Goal: Task Accomplishment & Management: Use online tool/utility

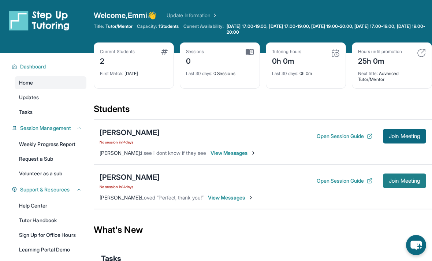
click at [413, 179] on span "Join Meeting" at bounding box center [404, 181] width 31 height 4
click at [415, 174] on button "Join Meeting" at bounding box center [404, 180] width 43 height 15
click at [413, 175] on button "Join Meeting" at bounding box center [404, 180] width 43 height 15
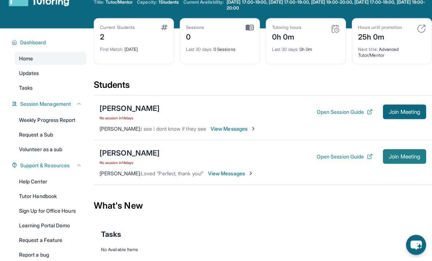
scroll to position [25, 0]
click at [348, 158] on button "Open Session Guide" at bounding box center [344, 156] width 56 height 7
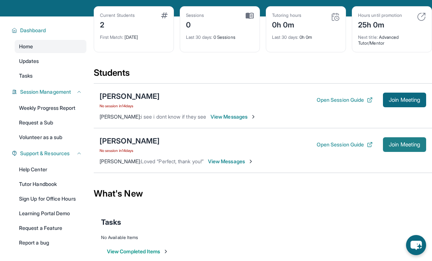
click at [408, 142] on span "Join Meeting" at bounding box center [404, 144] width 31 height 4
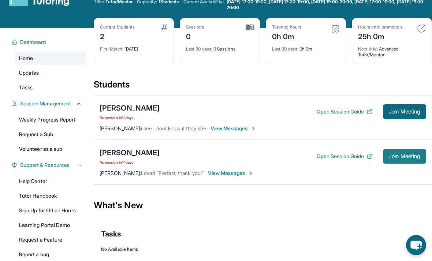
click at [403, 151] on button "Join Meeting" at bounding box center [404, 156] width 43 height 15
